Goal: Use online tool/utility: Use online tool/utility

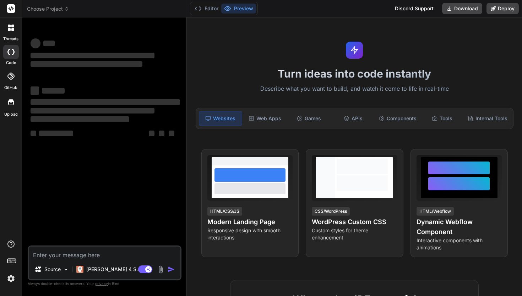
click at [11, 278] on img at bounding box center [11, 278] width 12 height 12
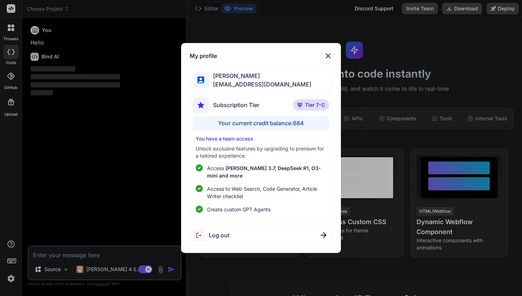
click at [331, 54] on img at bounding box center [328, 56] width 9 height 9
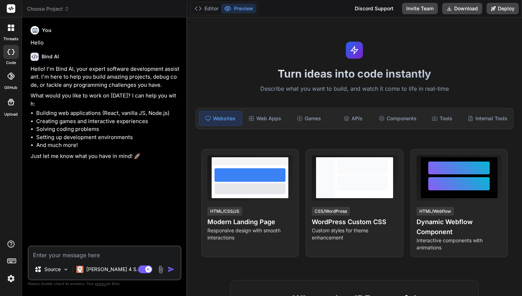
type textarea "x"
click at [49, 252] on textarea at bounding box center [105, 252] width 152 height 13
paste textarea "Loremi d sitam consectetu, adipiscingel, sed doeiusmodtem **incididu utl etdo**…"
type textarea "Loremi d sitam consectetu, adipiscingel, sed doeiusmodtem **incididu utl etdo**…"
type textarea "x"
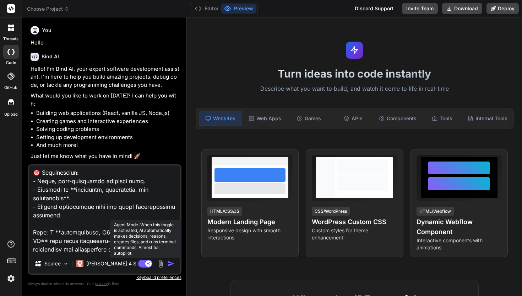
type textarea "Loremi d sitam consectetu, adipiscingel, sed doeiusmodtem **incididu utl etdo**…"
click at [148, 264] on icon at bounding box center [149, 263] width 4 height 4
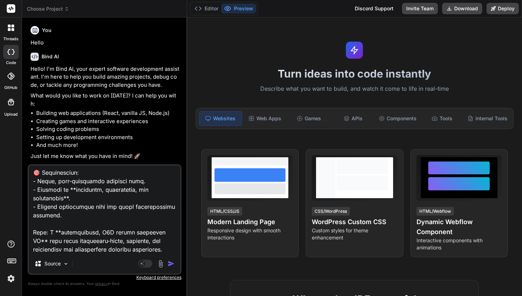
click at [168, 263] on img "button" at bounding box center [171, 263] width 7 height 7
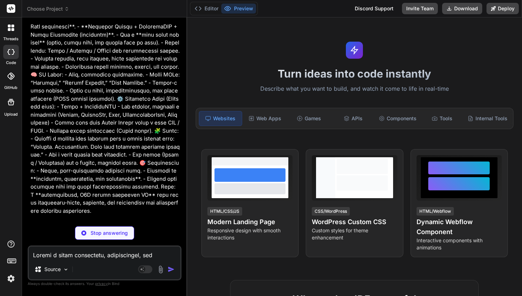
scroll to position [356, 0]
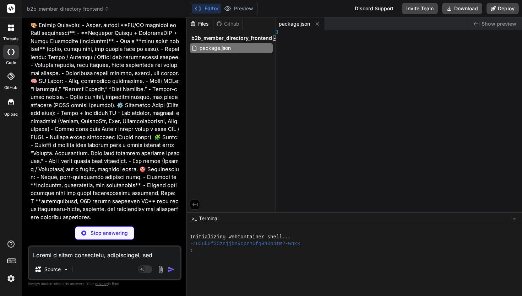
type textarea "x"
type textarea "export default { plugins: { tailwindcss: {}, autoprefixer: {}, }, }"
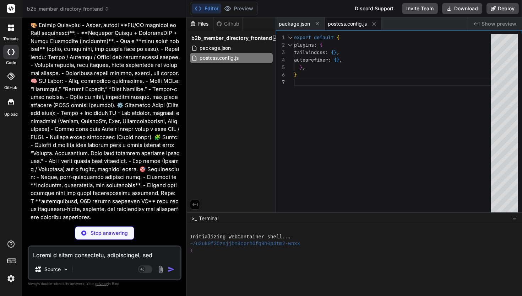
type textarea "x"
type textarea "plugins: [], }"
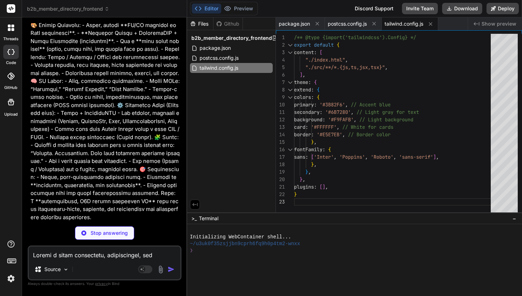
type textarea "x"
type textarea "400;500;600;700&family=Roboto:wght@300;400;500;700&display=swap" rel="styleshee…"
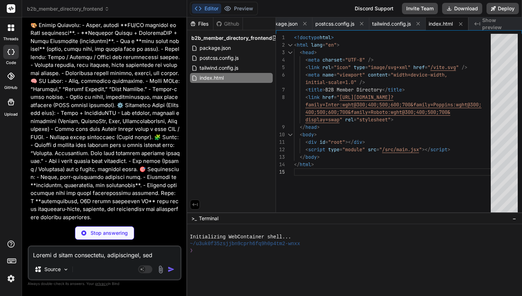
type textarea "x"
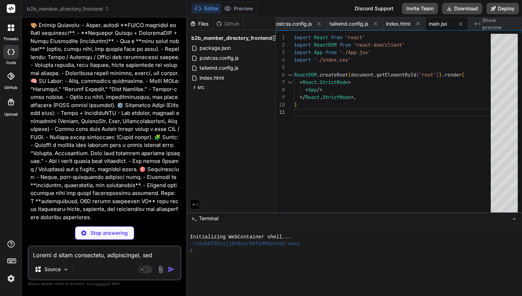
type textarea "x"
type textarea "}"
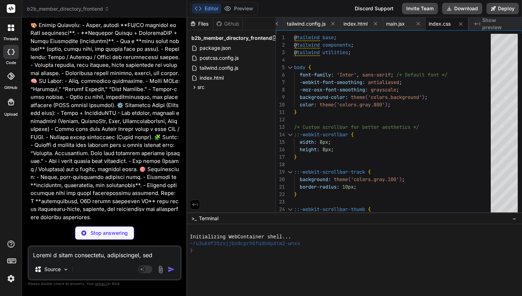
type textarea "x"
type textarea "}, "description": "Logistics Solutions Co. provides end-to-end supply chain man…"
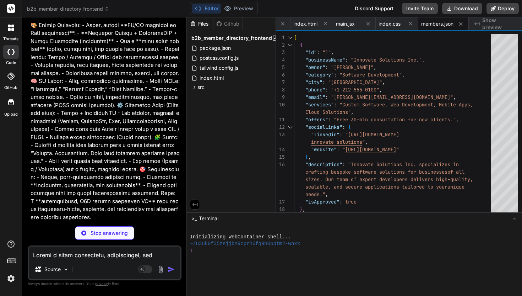
type textarea "x"
type textarea "{Icon && <Icon className="h-5 w-5" />} {children} </button> ); }; export defaul…"
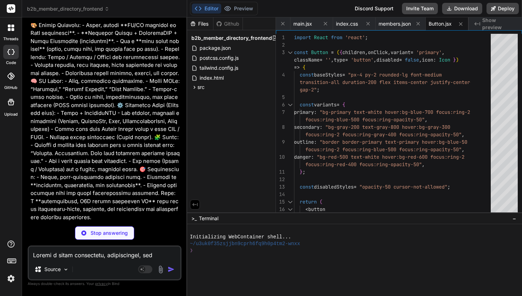
type textarea "x"
type textarea "}; export default Input;"
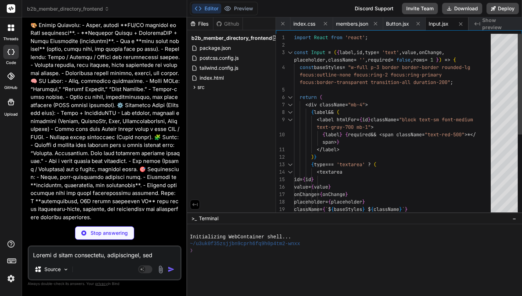
type textarea "x"
type textarea "export default Card;"
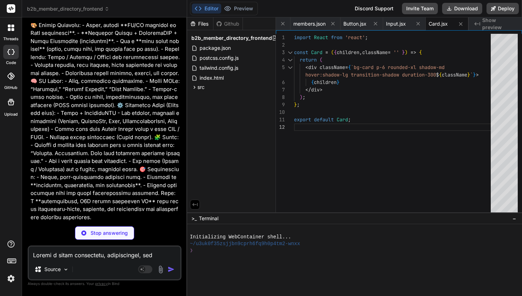
type textarea "x"
type textarea "</nav> </div> )} </header> ); }; export default Header;"
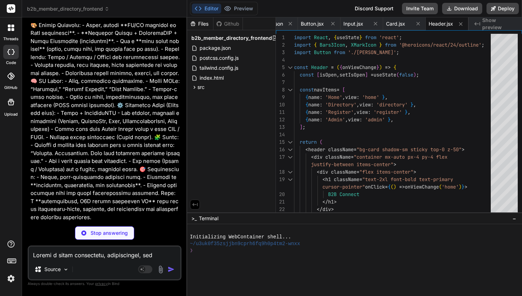
type textarea "x"
type textarea "</div> </footer> ); }; export default Footer;"
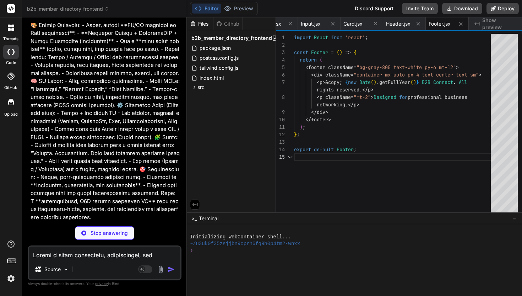
scroll to position [45, 0]
type textarea "x"
type textarea "export default SearchBar;"
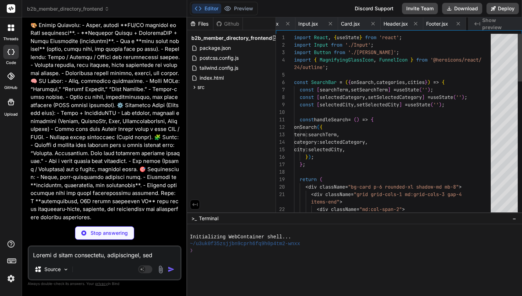
scroll to position [15, 0]
type textarea "x"
type textarea "variant="outline" className="w-full mt-4"> View Profile </Button> </Card> ); };…"
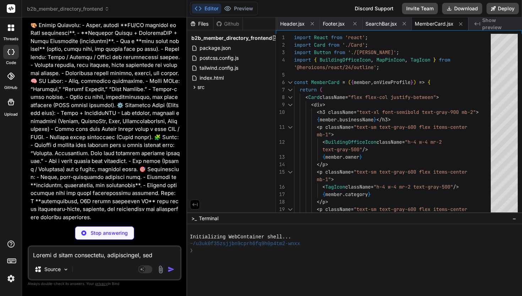
type textarea "x"
type textarea "variant="primary" className="text-lg px-8 py-3"> Get Started Now </Button> </se…"
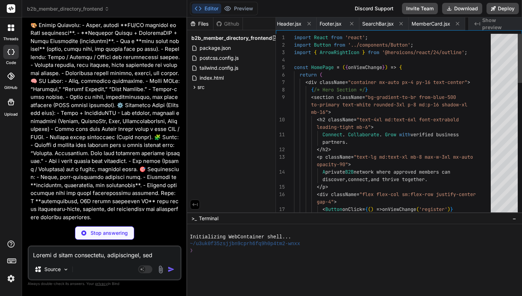
scroll to position [0, 522]
type textarea "x"
type textarea "); }; export default DirectoryPage;"
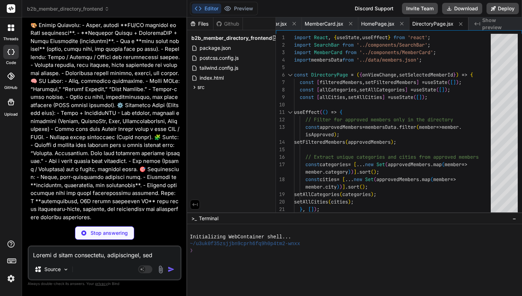
type textarea "x"
type textarea "export default RegistrationPage;"
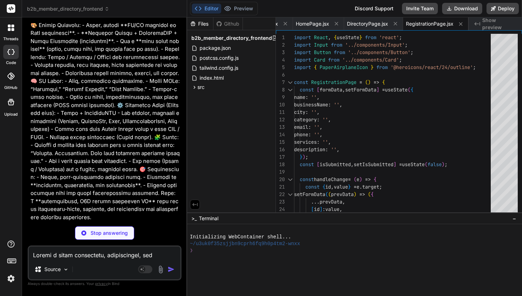
type textarea "x"
type textarea "}; export default MemberProfilePage;"
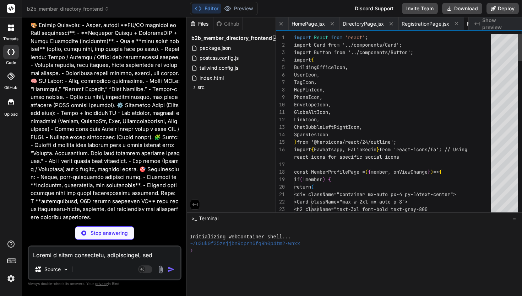
scroll to position [0, 718]
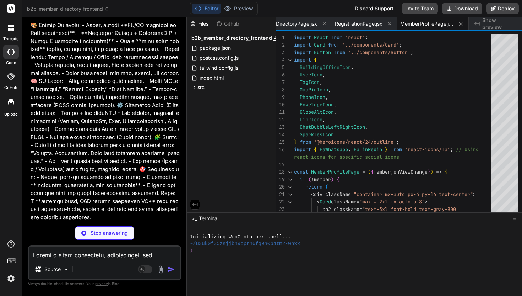
type textarea "x"
type textarea "</div> ); }; export default AdminPage;"
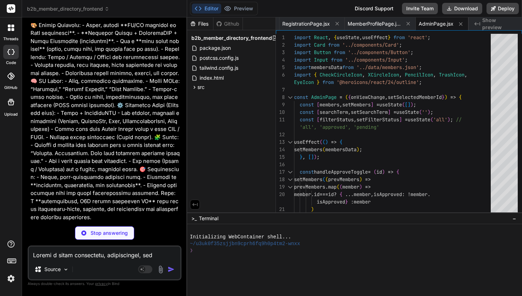
type textarea "x"
type textarea "</div> ); } export default App;"
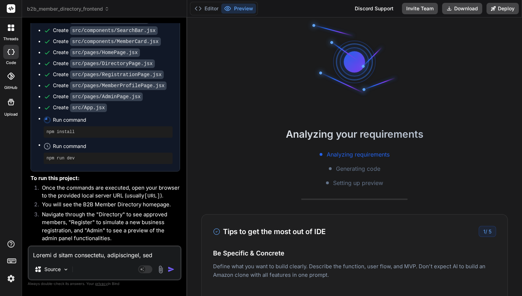
scroll to position [944, 0]
click at [210, 11] on button "Editor" at bounding box center [206, 9] width 29 height 10
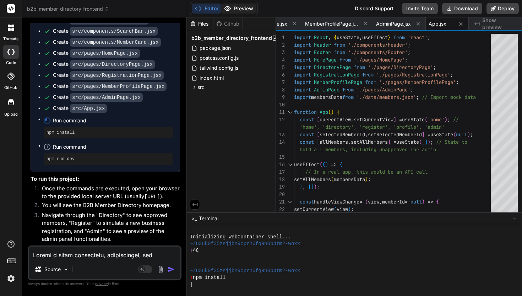
click at [244, 9] on button "Preview" at bounding box center [238, 9] width 35 height 10
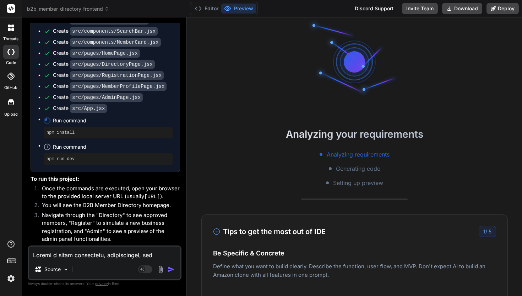
click at [343, 169] on span "Generating code" at bounding box center [358, 168] width 44 height 9
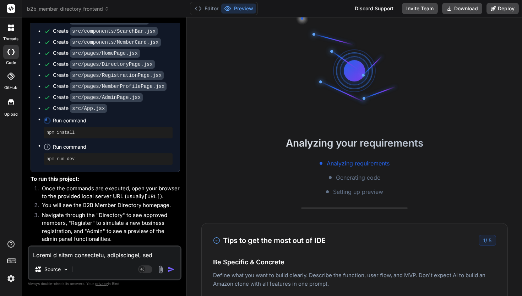
scroll to position [0, 0]
type textarea "x"
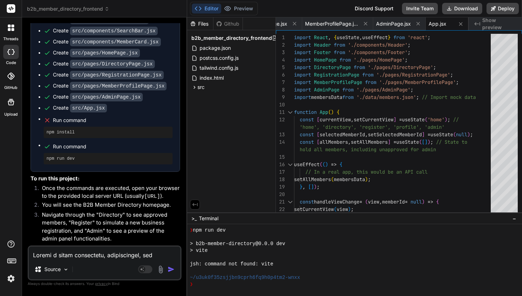
scroll to position [944, 0]
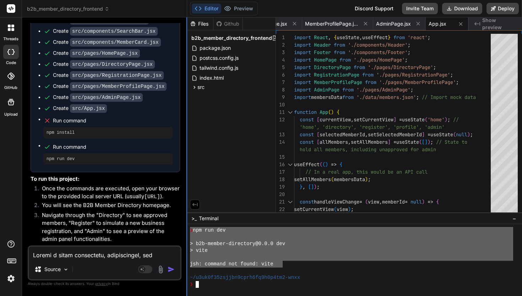
drag, startPoint x: 284, startPoint y: 263, endPoint x: 187, endPoint y: 230, distance: 102.7
click at [187, 230] on div "b2b_member_directory_frontend Created with Pixso. Bind AI Web Search Created wi…" at bounding box center [272, 148] width 500 height 296
click at [74, 258] on textarea at bounding box center [105, 252] width 152 height 13
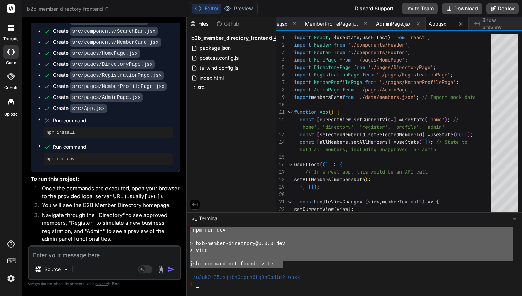
paste textarea "❯ npm run dev > b2b-member-directory@0.0.0 dev > vite jsh: command not found: v…"
type textarea "❯ npm run dev > b2b-member-directory@0.0.0 dev > vite jsh: command not found: v…"
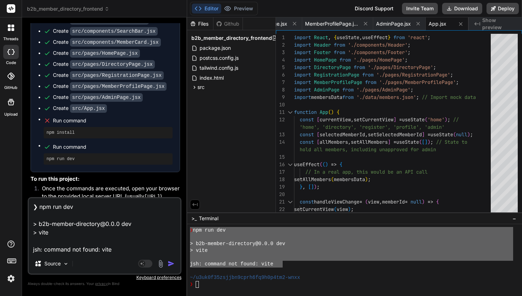
type textarea "x"
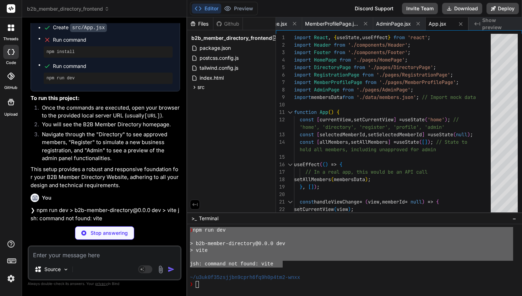
scroll to position [1018, 0]
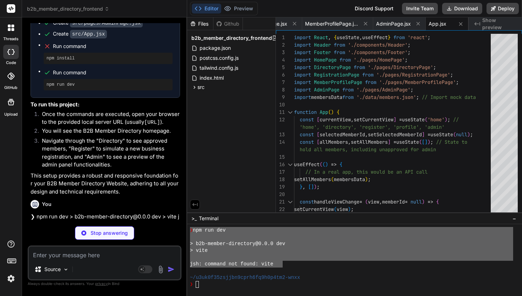
type textarea "x"
type textarea ""autoprefixer": "^[DATE]", "postcss": "^[DATE]", "tailwindcss": "^3.4.3", "vite…"
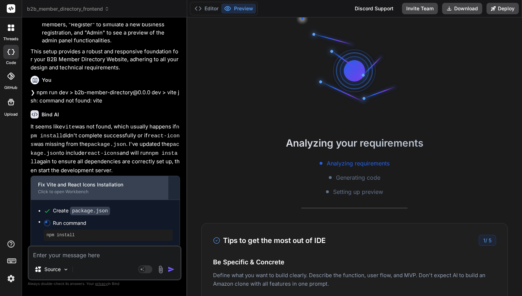
scroll to position [1142, 0]
click at [108, 189] on div "Click to open Workbench" at bounding box center [99, 192] width 123 height 6
click at [113, 189] on div "Click to open Workbench" at bounding box center [99, 192] width 123 height 6
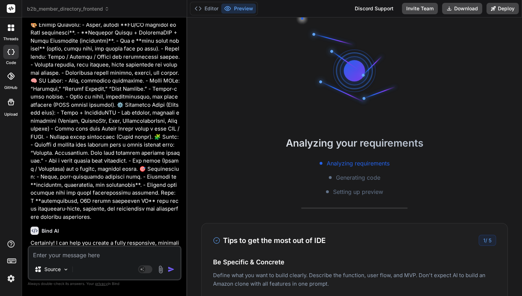
scroll to position [358, 0]
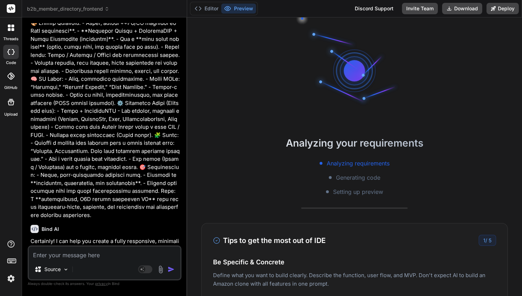
type textarea "x"
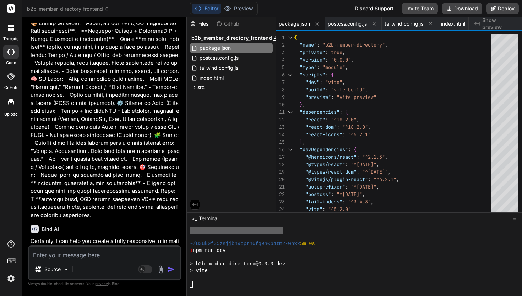
scroll to position [209, 0]
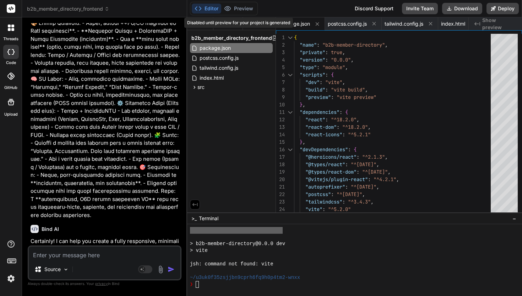
click at [292, 21] on div "Disabled until preview for your project is generated" at bounding box center [238, 23] width 109 height 10
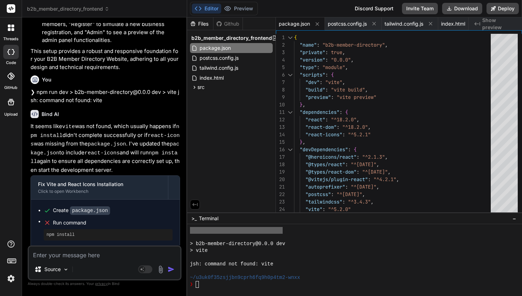
scroll to position [0, 0]
click at [163, 244] on div "Run command" at bounding box center [113, 249] width 120 height 10
click at [212, 9] on button "Editor" at bounding box center [206, 9] width 29 height 10
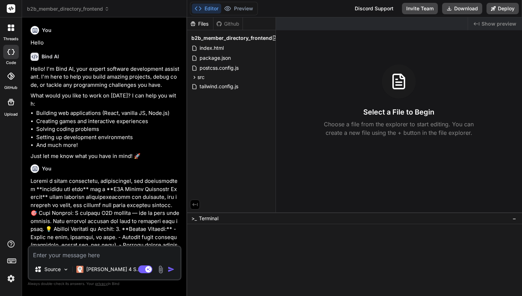
type textarea "x"
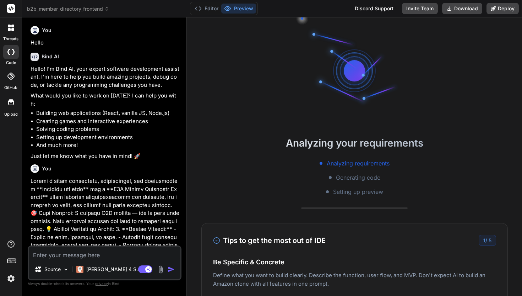
scroll to position [791, 0]
